Goal: Information Seeking & Learning: Learn about a topic

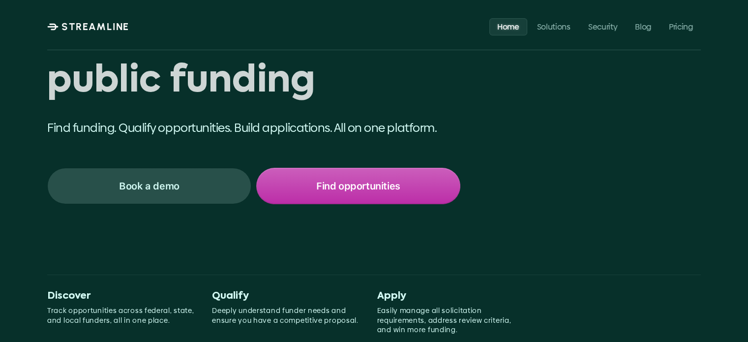
scroll to position [148, 0]
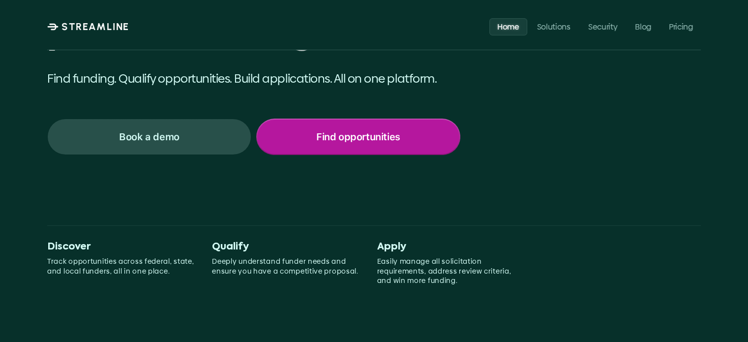
click at [350, 133] on p "Find opportunities" at bounding box center [358, 136] width 84 height 13
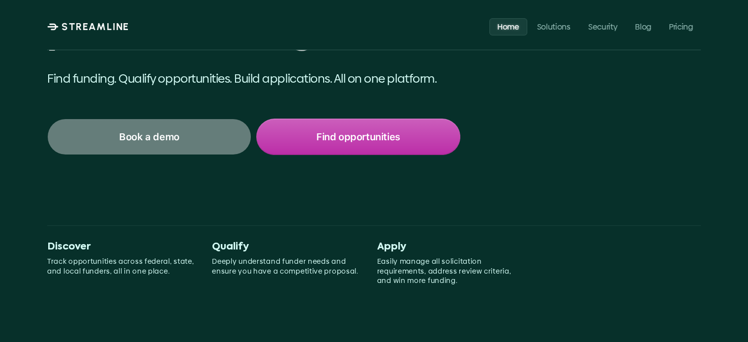
click at [157, 135] on p "Book a demo" at bounding box center [149, 136] width 60 height 13
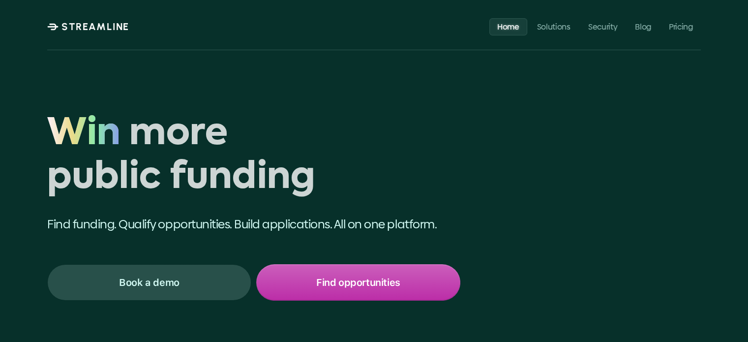
scroll to position [0, 0]
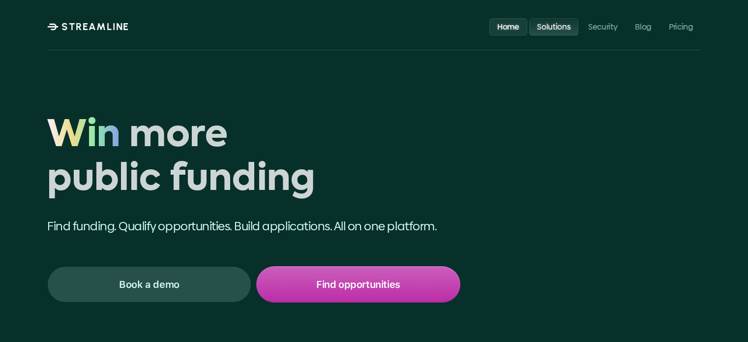
click at [549, 22] on p "Solutions" at bounding box center [553, 26] width 33 height 9
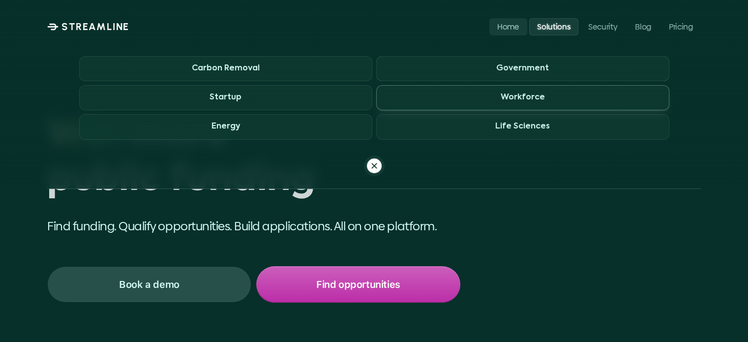
click at [533, 95] on h3 "Workforce" at bounding box center [523, 97] width 44 height 9
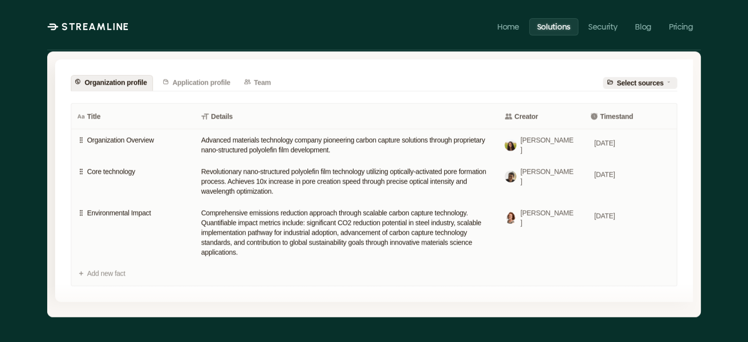
scroll to position [2115, 0]
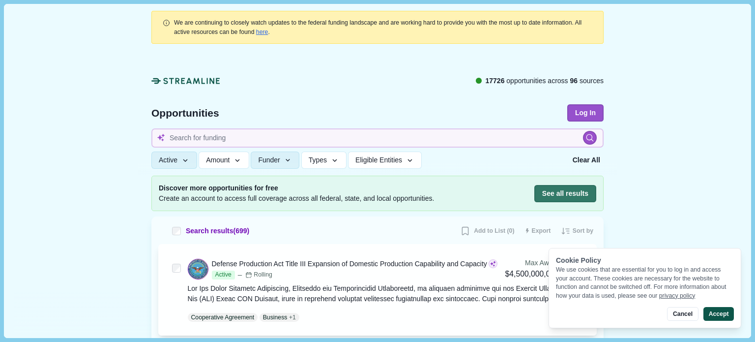
click at [721, 313] on button "Accept" at bounding box center [719, 314] width 30 height 14
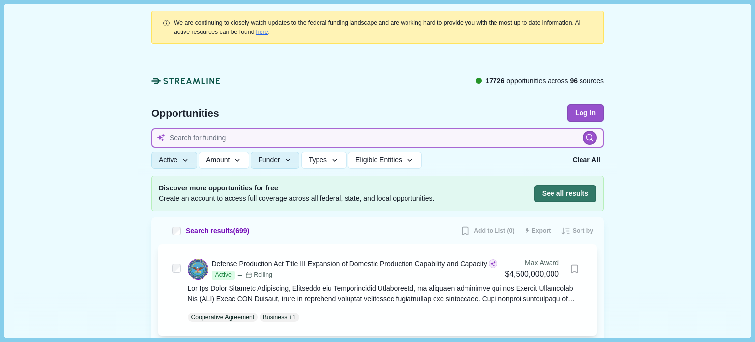
click at [302, 132] on input at bounding box center [377, 137] width 452 height 19
type input "workforce"
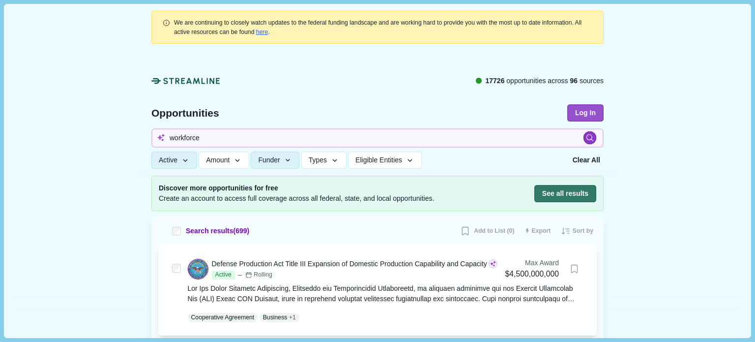
click at [586, 135] on icon at bounding box center [590, 138] width 8 height 8
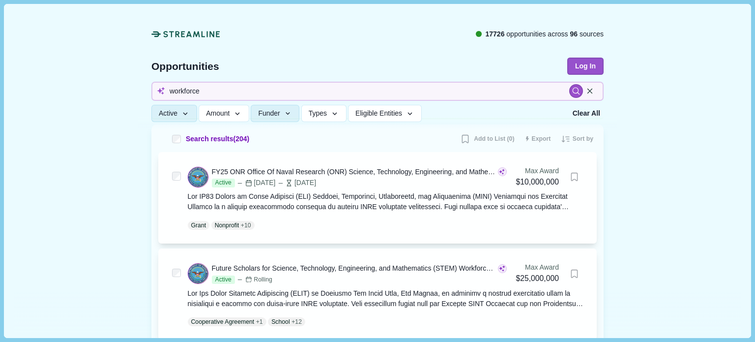
scroll to position [98, 0]
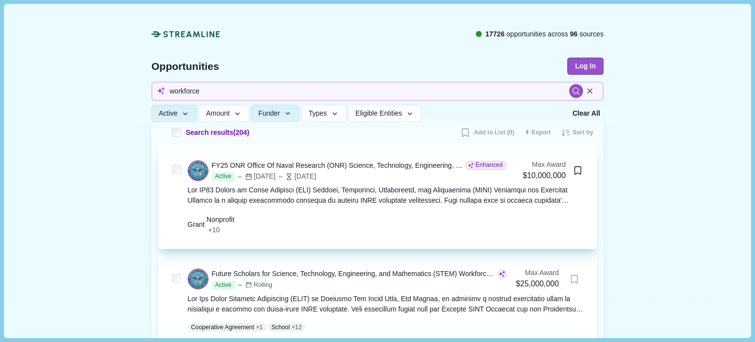
click at [383, 163] on div "FY25 ONR Office Of Naval Research (ONR) Science, Technology, Engineering, and M…" at bounding box center [338, 165] width 252 height 10
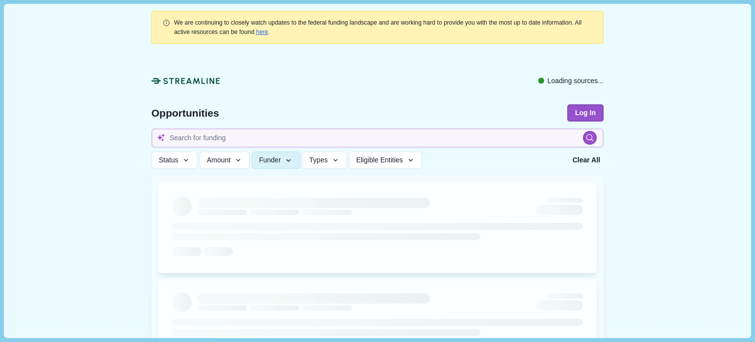
type input "workforce"
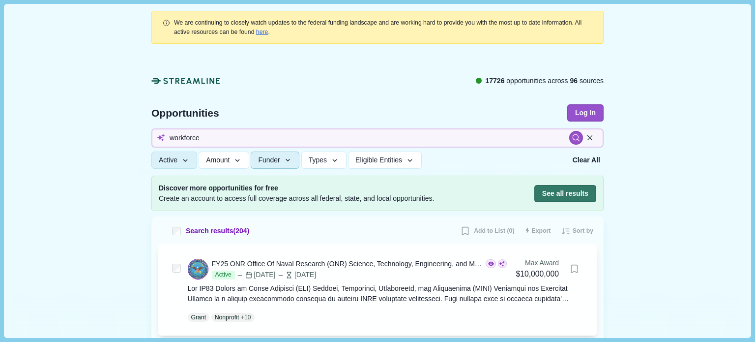
click at [285, 159] on icon "button" at bounding box center [288, 160] width 9 height 9
drag, startPoint x: 208, startPoint y: 132, endPoint x: 157, endPoint y: 133, distance: 51.2
click at [157, 133] on input "workforce" at bounding box center [377, 137] width 452 height 19
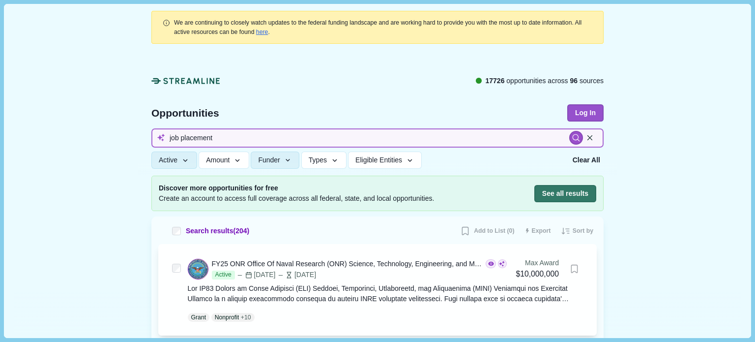
type input "job placement"
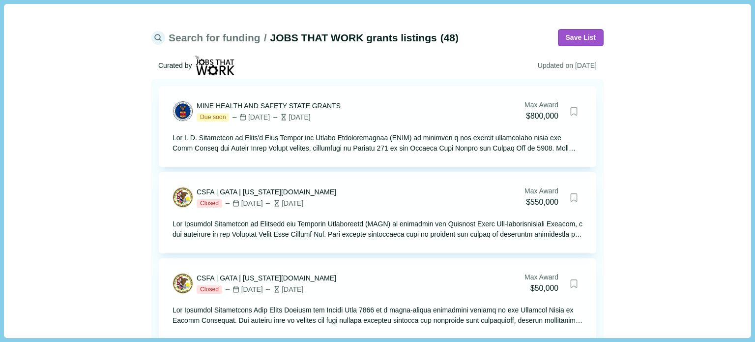
scroll to position [49, 0]
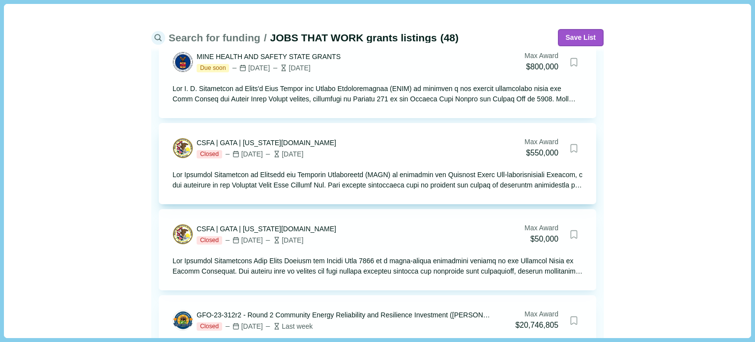
click at [378, 172] on div at bounding box center [378, 180] width 410 height 21
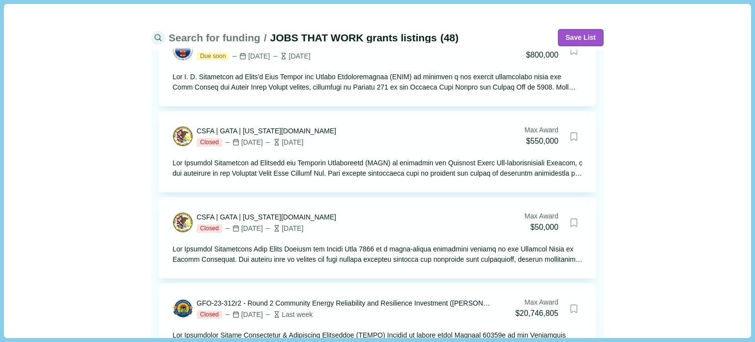
scroll to position [0, 0]
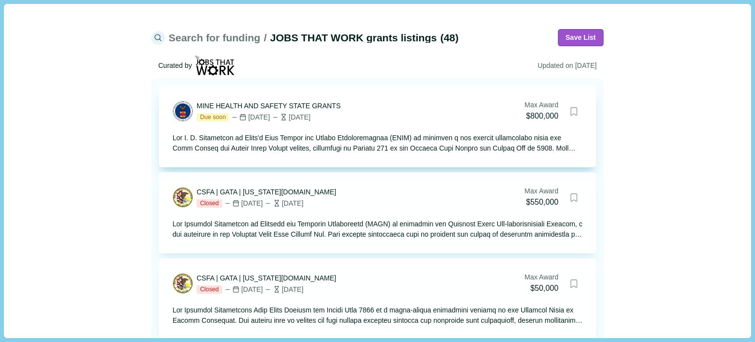
click at [418, 147] on div at bounding box center [378, 143] width 410 height 21
click at [284, 110] on div "MINE HEALTH AND SAFETY STATE GRANTS" at bounding box center [269, 106] width 144 height 10
